Goal: Check status: Check status

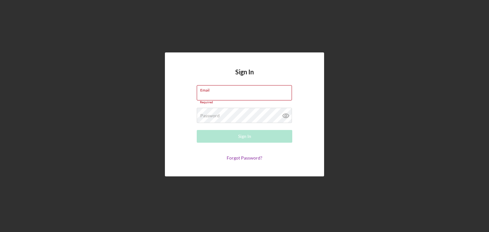
type input "satron_paint@outlook.com"
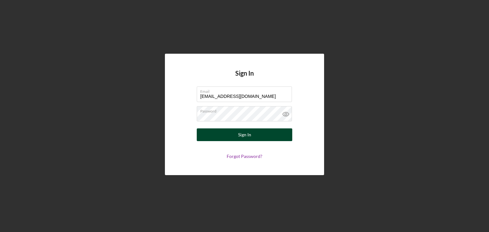
click at [234, 138] on button "Sign In" at bounding box center [244, 134] width 95 height 13
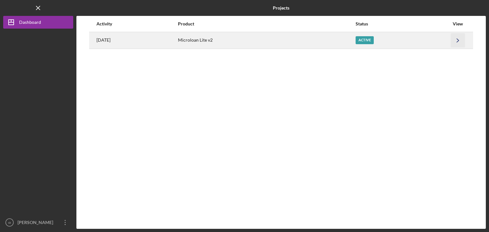
click at [458, 40] on polyline "button" at bounding box center [457, 39] width 2 height 3
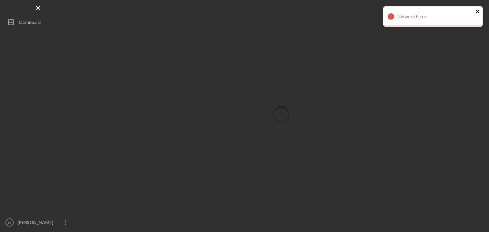
click at [478, 12] on icon "close" at bounding box center [477, 11] width 4 height 5
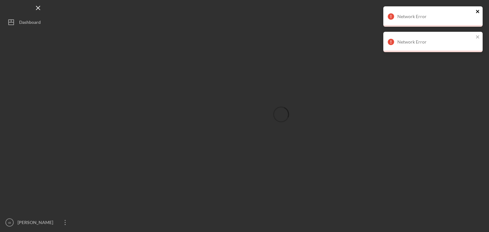
click at [479, 9] on icon "close" at bounding box center [477, 11] width 4 height 5
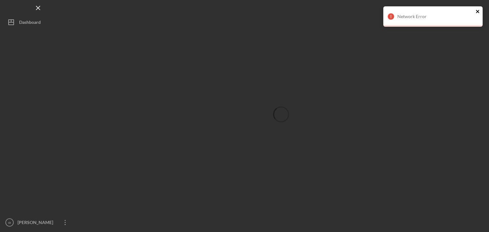
click at [478, 13] on icon "close" at bounding box center [477, 11] width 4 height 5
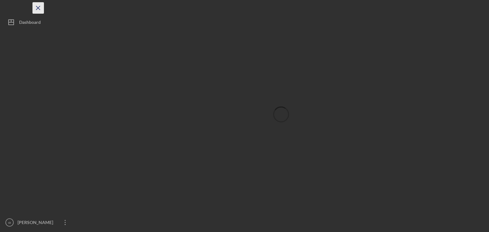
click at [39, 8] on icon "Icon/Menu Close" at bounding box center [38, 8] width 14 height 14
click at [3, 8] on div "Icon/Menu" at bounding box center [9, 8] width 13 height 16
click at [22, 21] on div "Dashboard" at bounding box center [30, 23] width 22 height 14
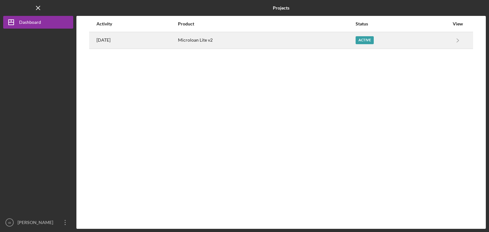
click at [409, 45] on div "Active" at bounding box center [402, 40] width 94 height 16
click at [459, 38] on link "Icon/Navigate" at bounding box center [467, 40] width 16 height 16
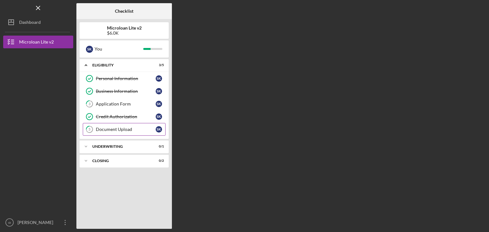
click at [137, 131] on link "5 Document Upload s k" at bounding box center [124, 129] width 83 height 13
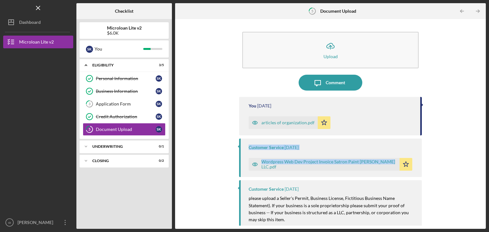
drag, startPoint x: 419, startPoint y: 128, endPoint x: 423, endPoint y: 168, distance: 40.3
click at [423, 168] on div "Icon/Upload Upload Icon/Message Comment You 1 week ago articles of organization…" at bounding box center [330, 124] width 304 height 204
drag, startPoint x: 487, startPoint y: 47, endPoint x: 488, endPoint y: 104, distance: 56.9
click at [488, 104] on div "Icon/Menu 5 Document Upload Checklist Microloan Lite v2 $6.0K s k You Icon/Expa…" at bounding box center [244, 116] width 489 height 232
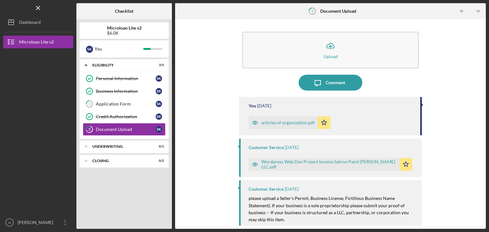
click at [483, 123] on div "Icon/Upload Upload Icon/Message Comment You 1 week ago articles of organization…" at bounding box center [330, 124] width 310 height 210
click at [130, 121] on link "Credit Authorization Credit Authorization s k" at bounding box center [124, 116] width 83 height 13
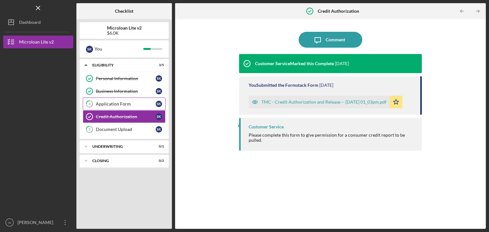
click at [130, 107] on link "3 Application Form s k" at bounding box center [124, 104] width 83 height 13
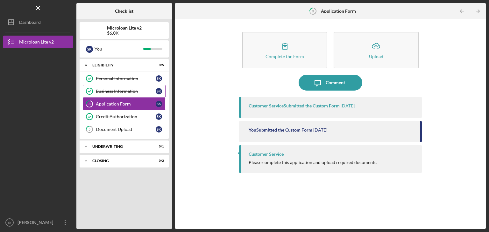
click at [130, 94] on link "Business Information Business Information s k" at bounding box center [124, 91] width 83 height 13
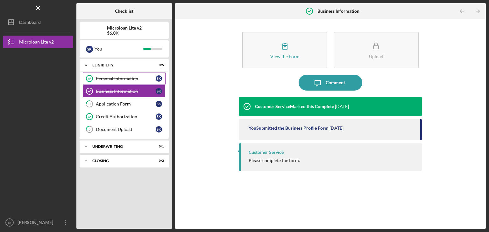
click at [137, 83] on link "Personal Information Personal Information s k" at bounding box center [124, 78] width 83 height 13
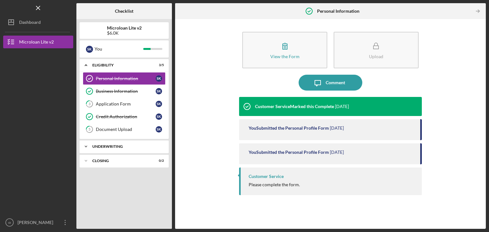
click at [141, 147] on div "Underwriting" at bounding box center [126, 147] width 68 height 4
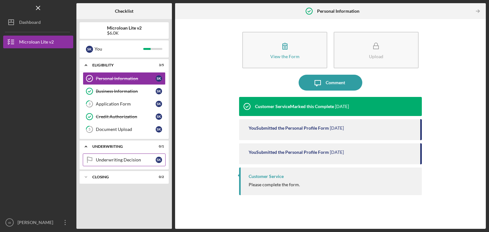
click at [131, 163] on link "Underwriting Decision Underwriting Decision s k" at bounding box center [124, 160] width 83 height 13
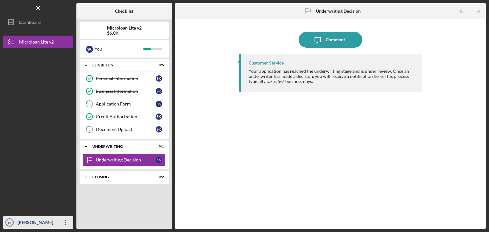
click at [68, 224] on icon "Icon/Overflow" at bounding box center [65, 223] width 16 height 16
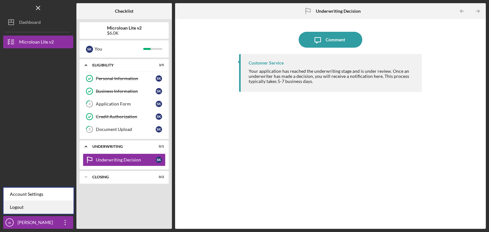
click at [45, 208] on link "Logout" at bounding box center [38, 207] width 70 height 13
